Goal: Ask a question

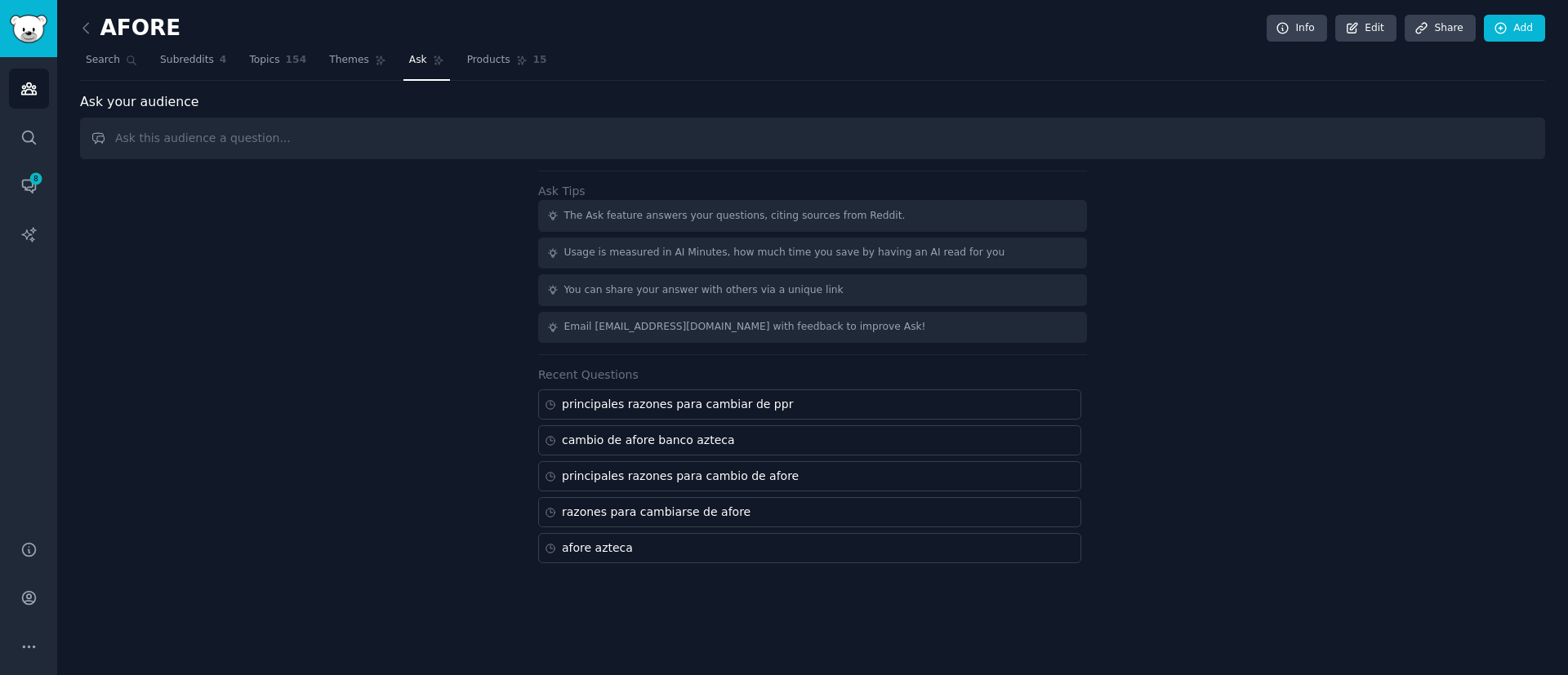
click at [489, 137] on input "text" at bounding box center [813, 138] width 1465 height 41
type input "asignación de afore"
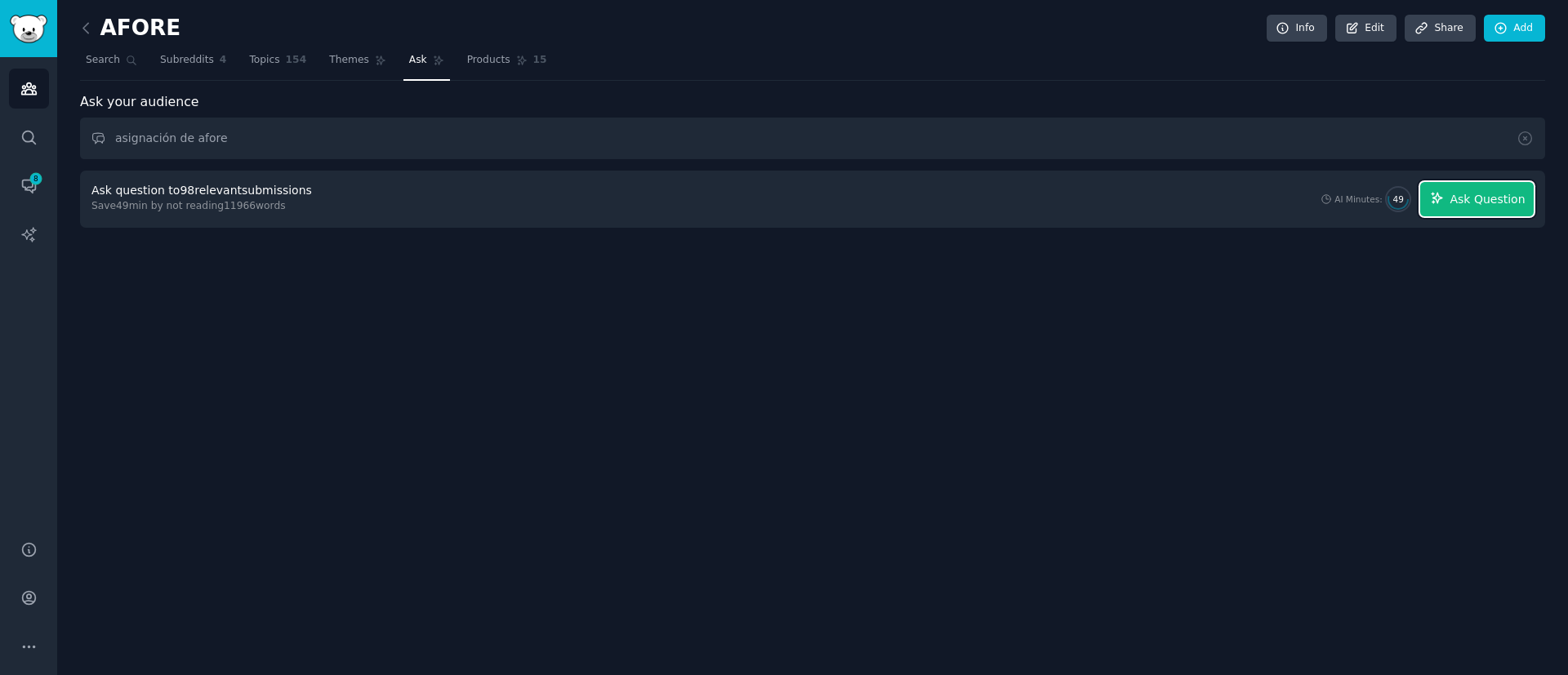
click at [1465, 201] on span "Ask Question" at bounding box center [1487, 199] width 75 height 17
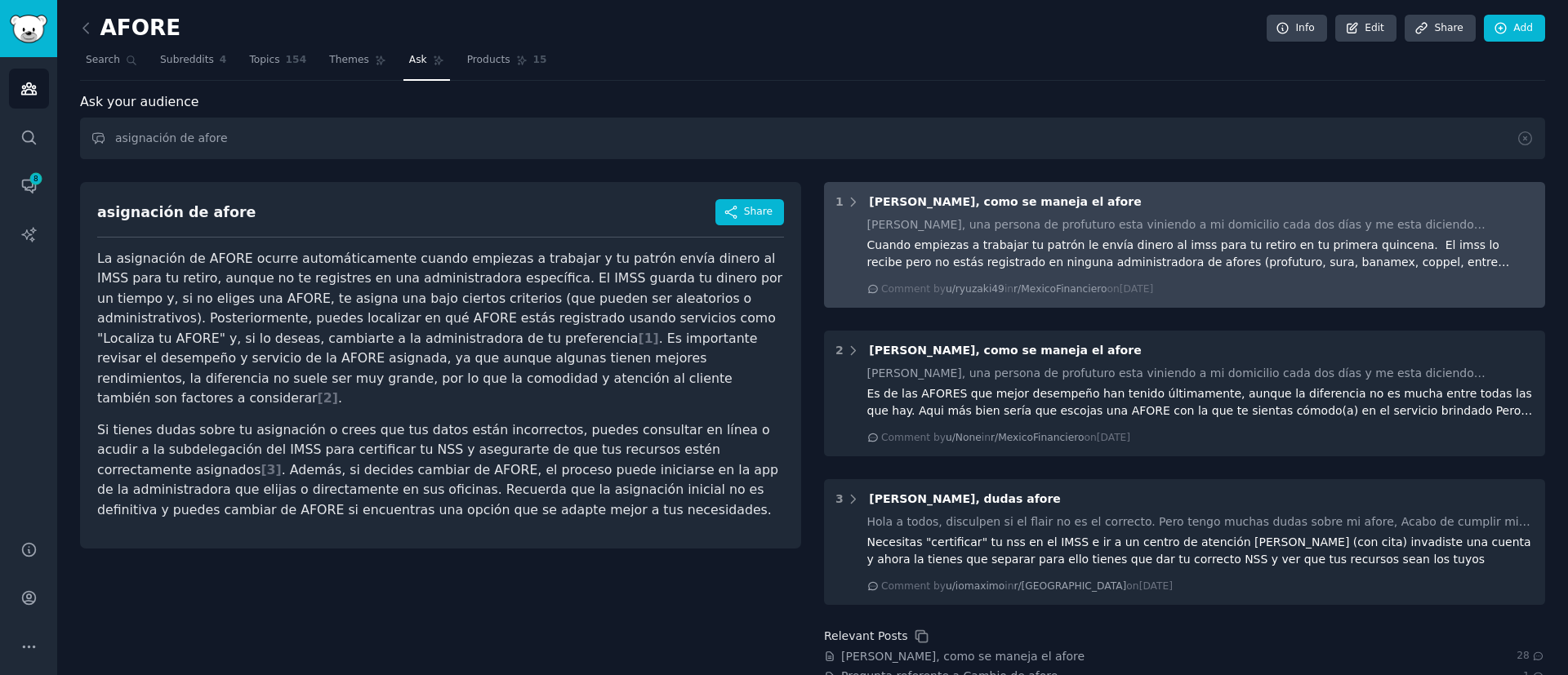
click at [1529, 287] on div "Comment by u/ryuzaki49 in r/MexicoFinanciero [DATE][DATE]" at bounding box center [1201, 289] width 667 height 15
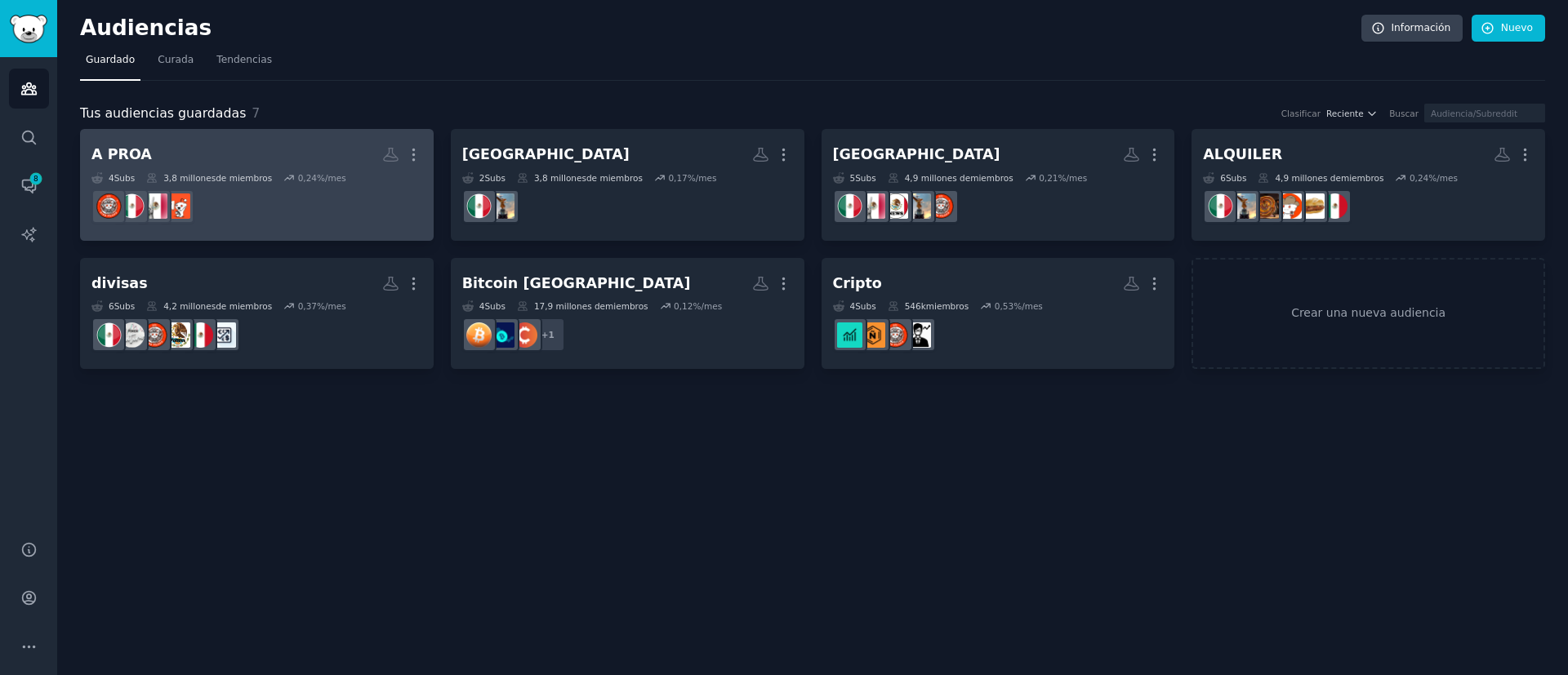
click at [249, 167] on h2 "A PROA Más" at bounding box center [257, 154] width 331 height 29
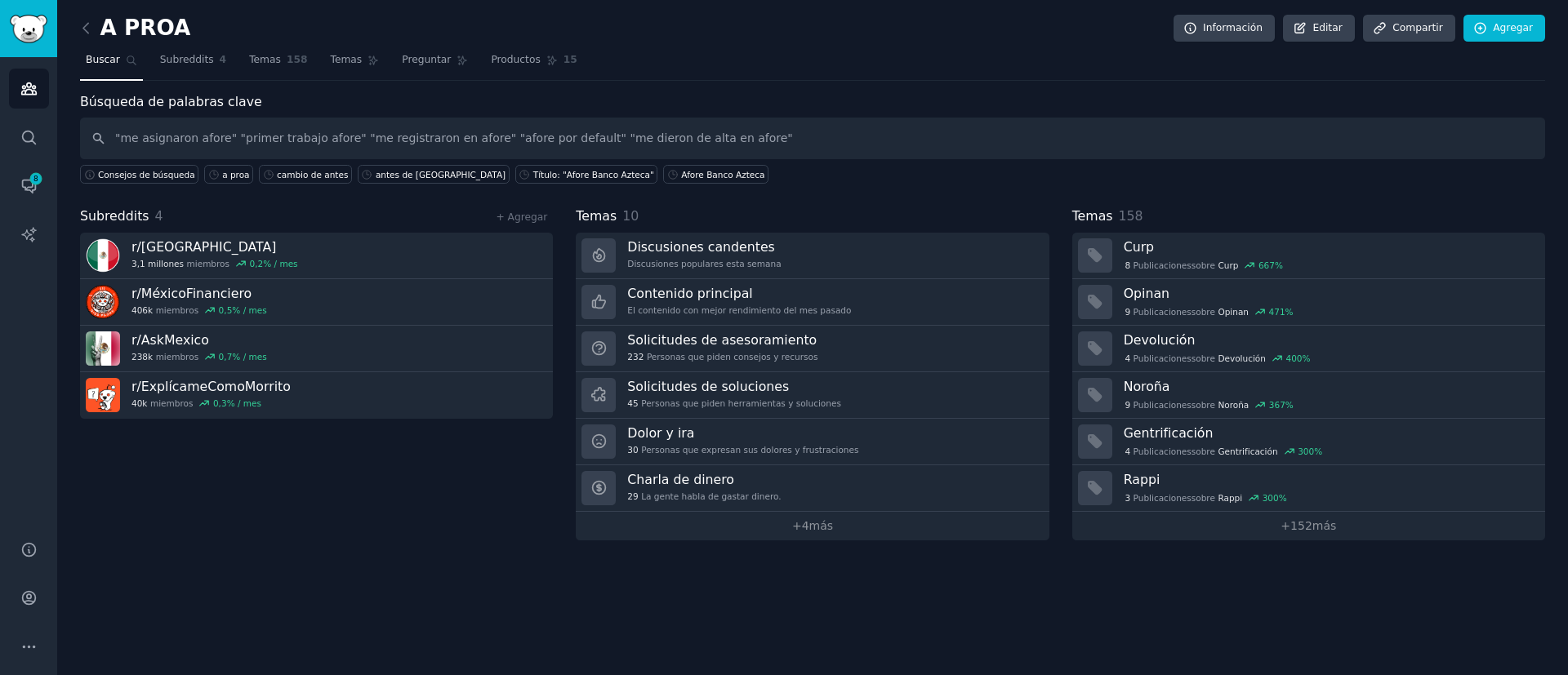
type input ""me asignaron afore" "primer trabajo afore" "me registraron en afore" "afore po…"
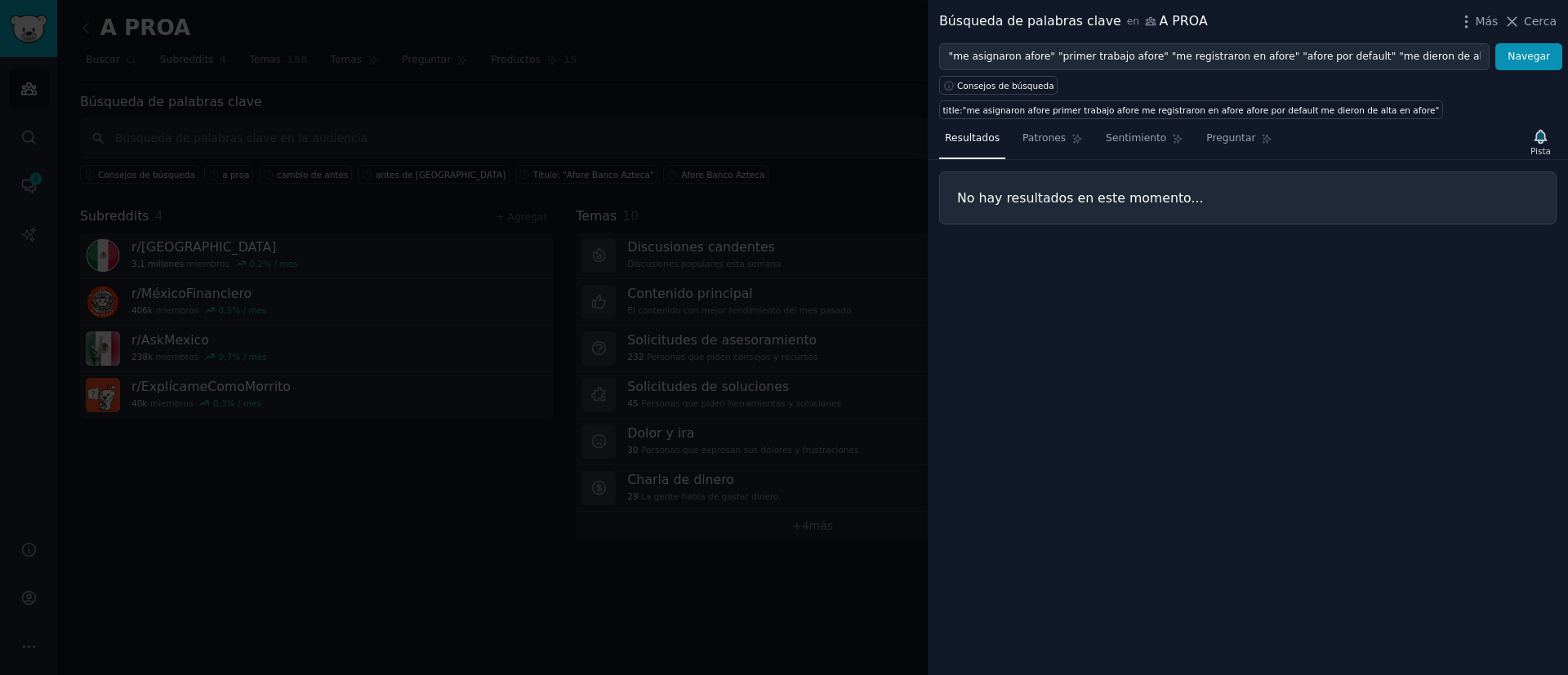
click at [431, 164] on div at bounding box center [784, 338] width 1568 height 675
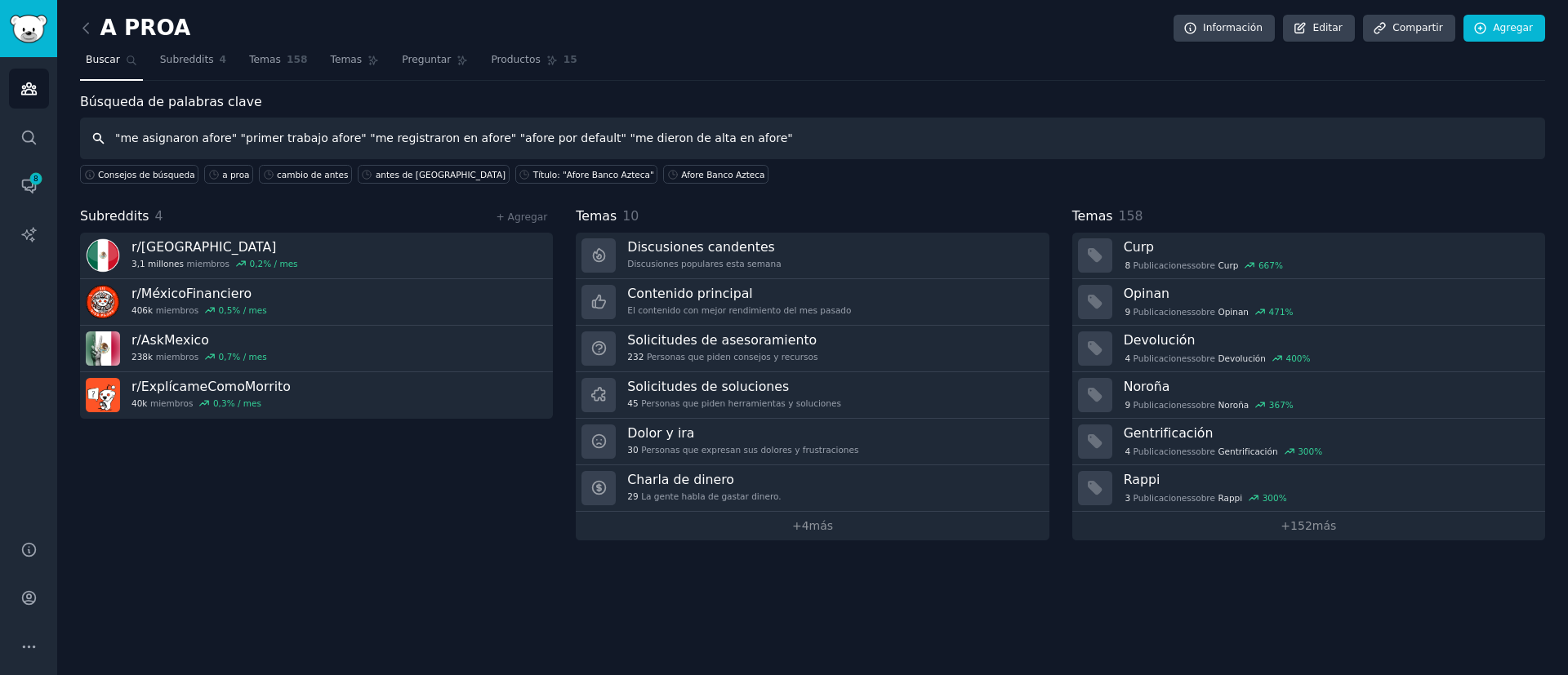
drag, startPoint x: 669, startPoint y: 148, endPoint x: 224, endPoint y: 143, distance: 445.0
click at [224, 143] on input ""me asignaron afore" "primer trabajo afore" "me registraron en afore" "afore po…" at bounding box center [813, 138] width 1465 height 41
type input ""me asignaron afore""
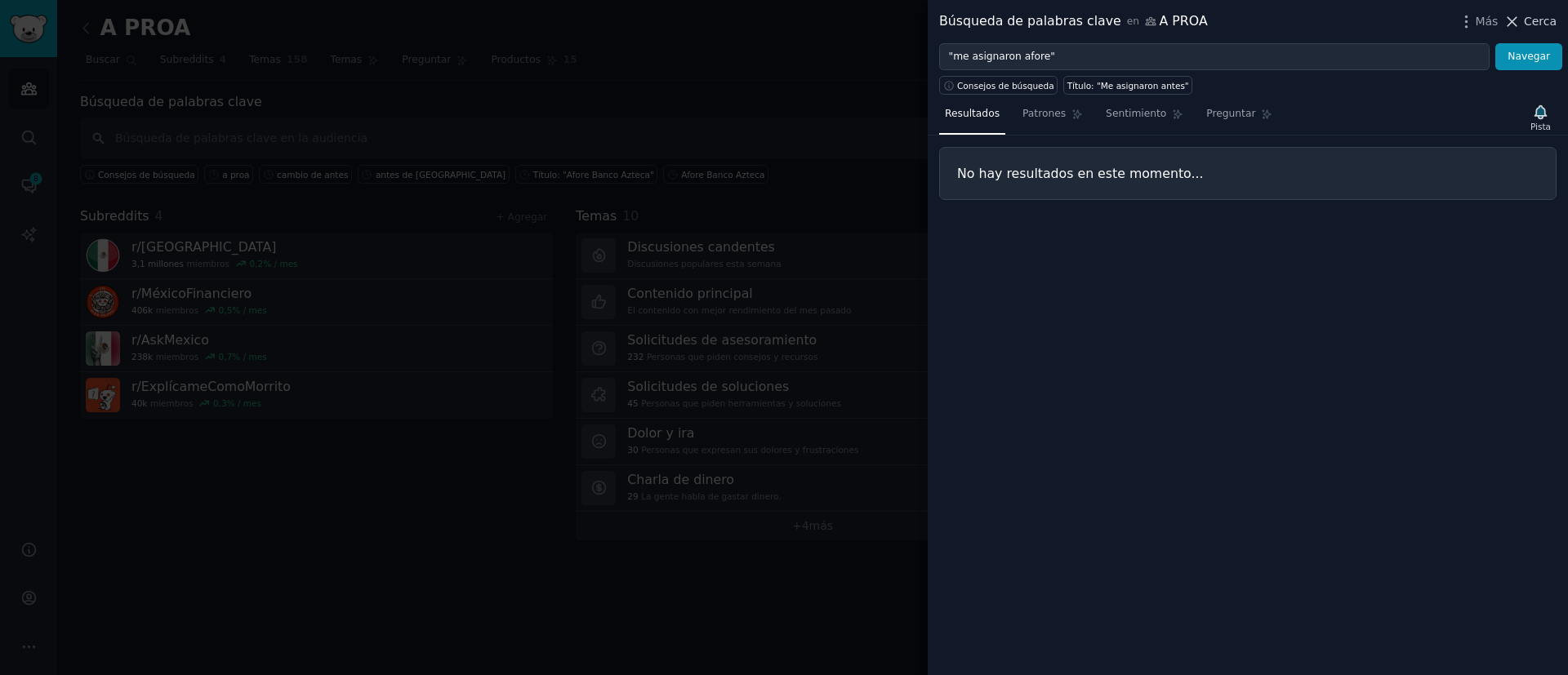
click at [1529, 15] on font "Cerca" at bounding box center [1539, 21] width 33 height 13
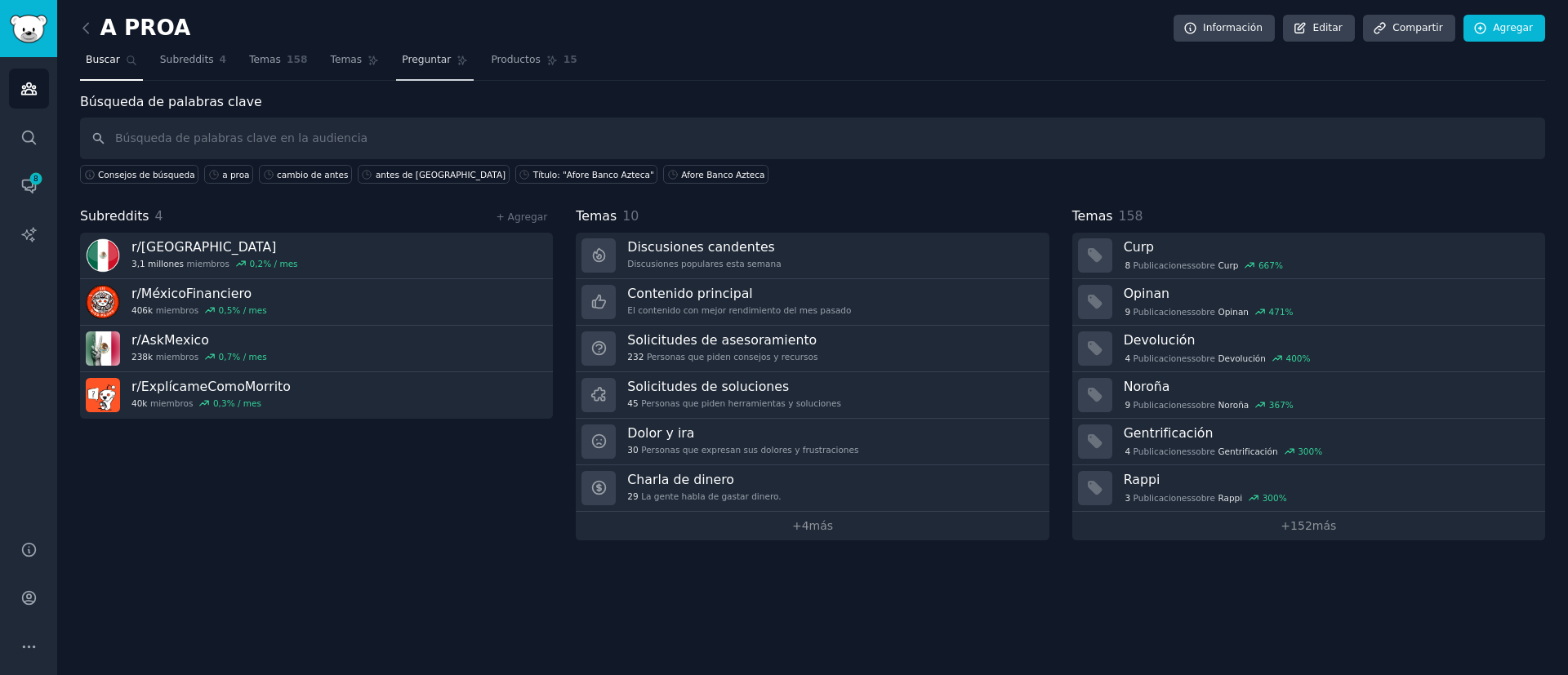
click at [412, 64] on font "Preguntar" at bounding box center [427, 60] width 49 height 12
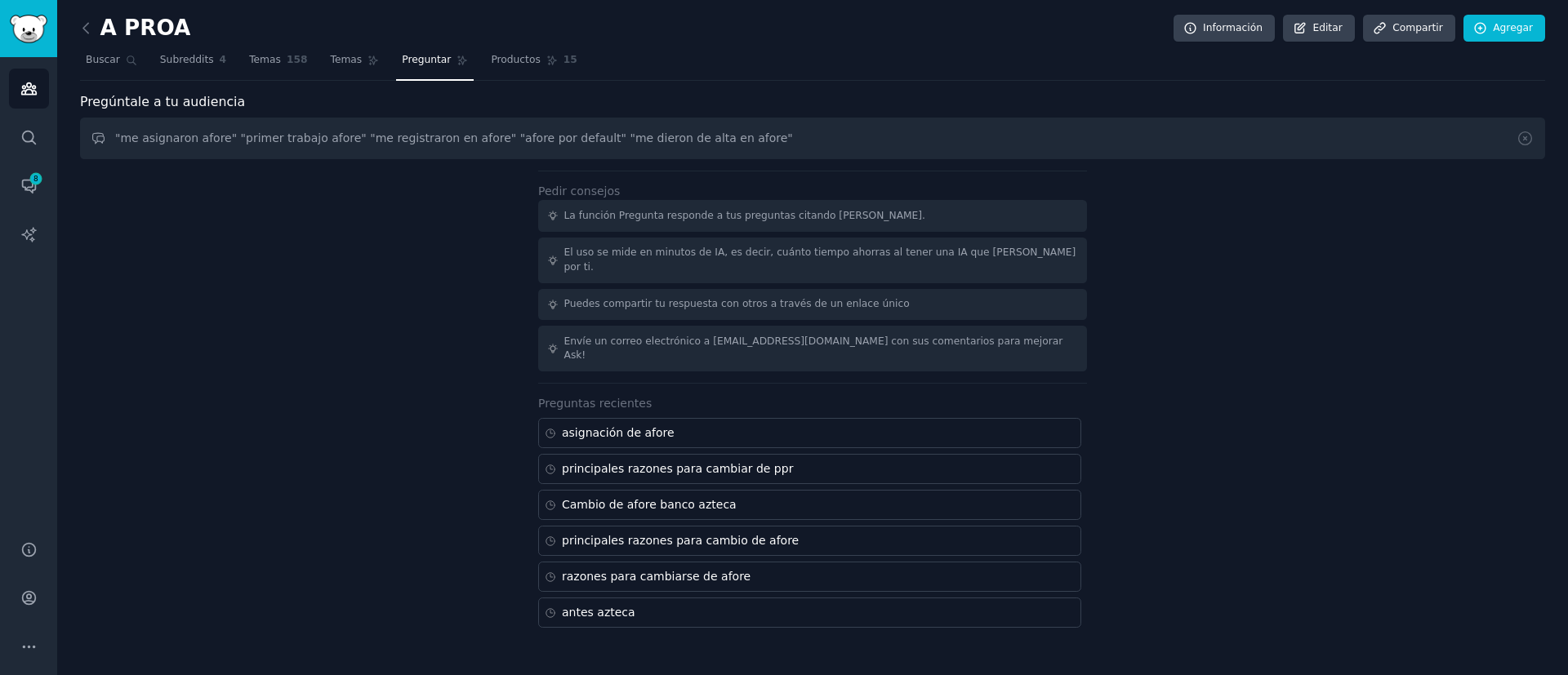
drag, startPoint x: 715, startPoint y: 135, endPoint x: 225, endPoint y: 149, distance: 490.2
click at [225, 149] on input ""me asignaron afore" "primer trabajo afore" "me registraron en afore" "afore po…" at bounding box center [813, 138] width 1465 height 41
type input ""me asignaron afore""
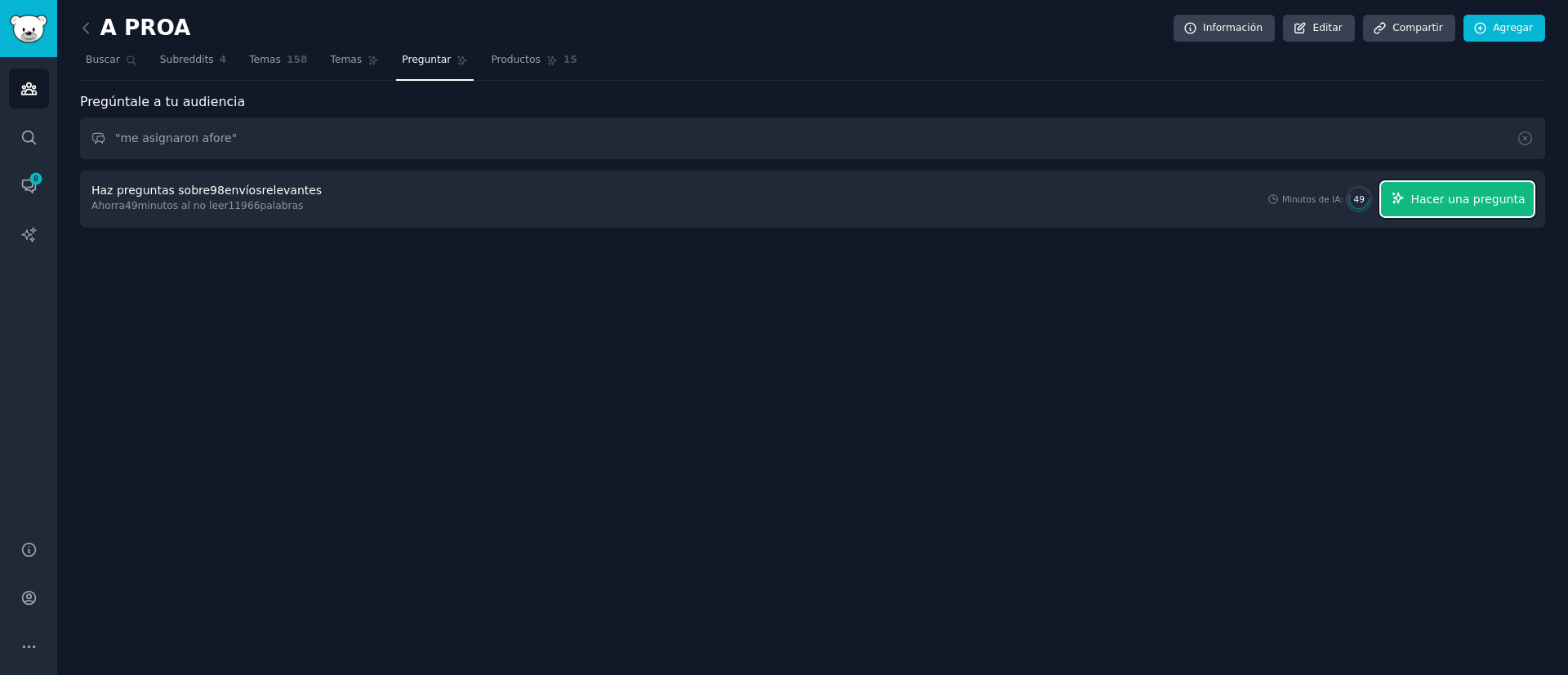
click at [1490, 195] on font "Hacer una pregunta" at bounding box center [1467, 198] width 115 height 13
